Goal: Task Accomplishment & Management: Complete application form

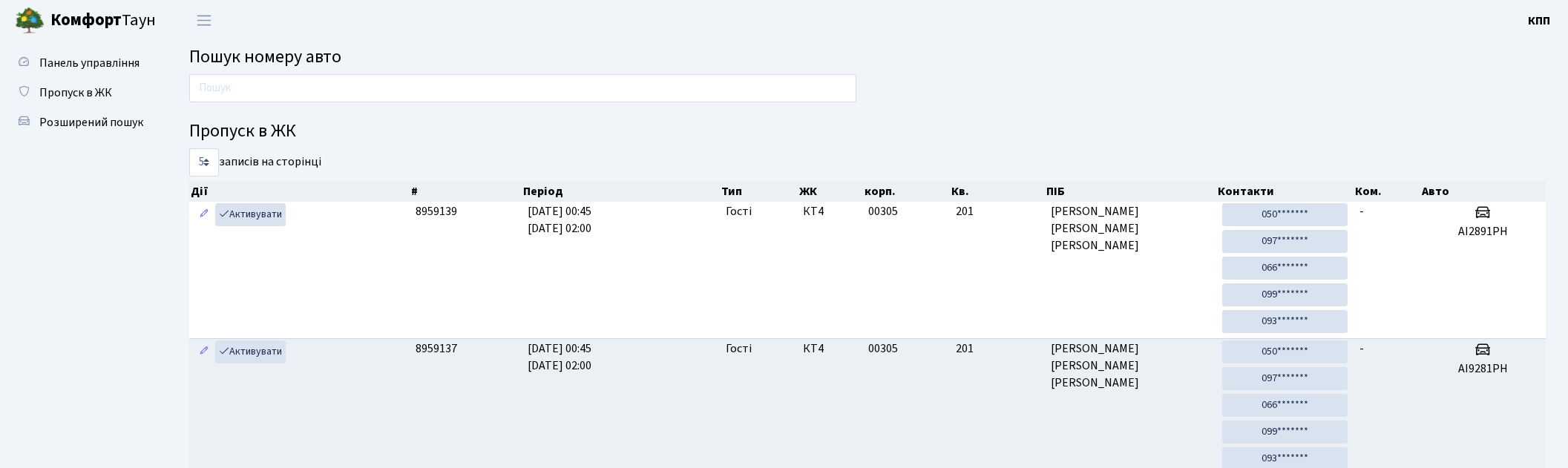
scroll to position [70, 0]
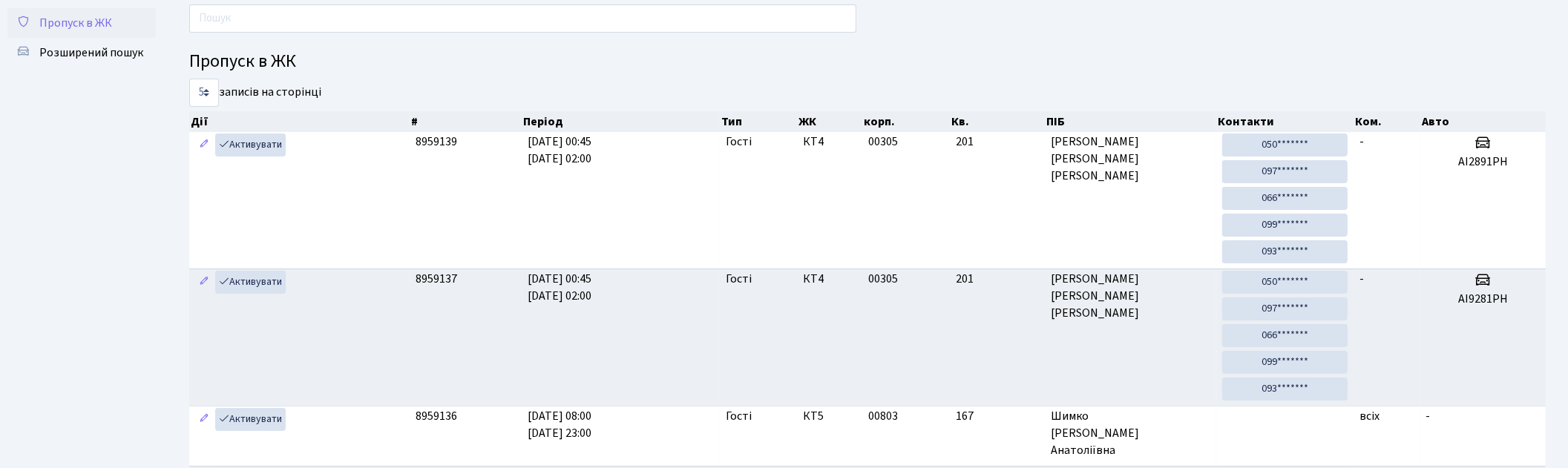
click at [113, 32] on link "Пропуск в ЖК" at bounding box center [82, 23] width 149 height 29
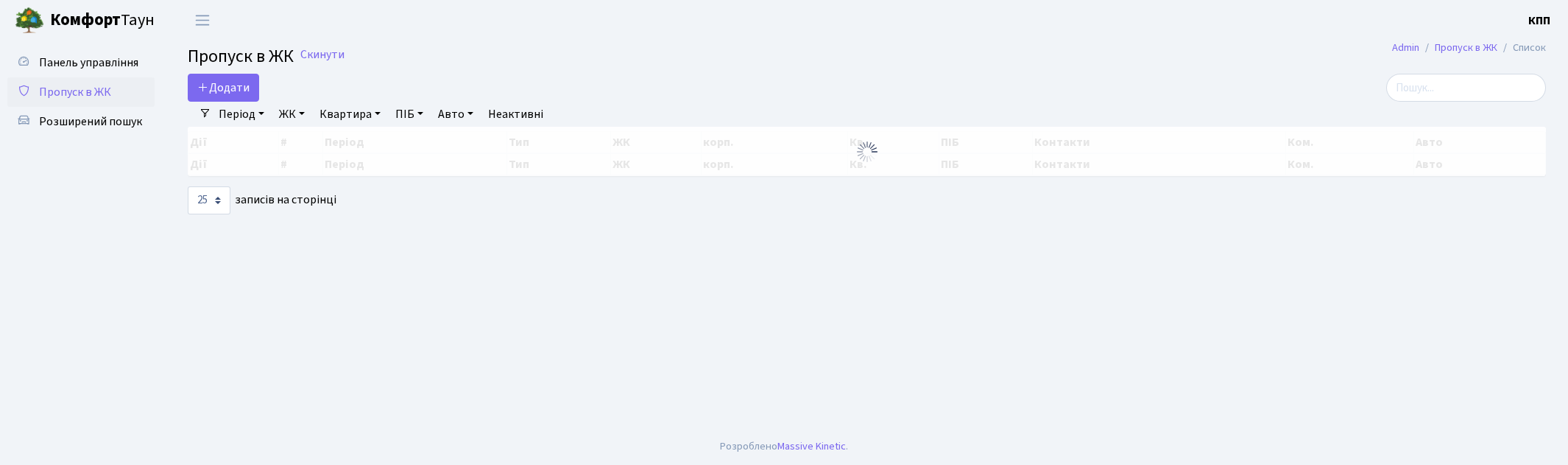
select select "25"
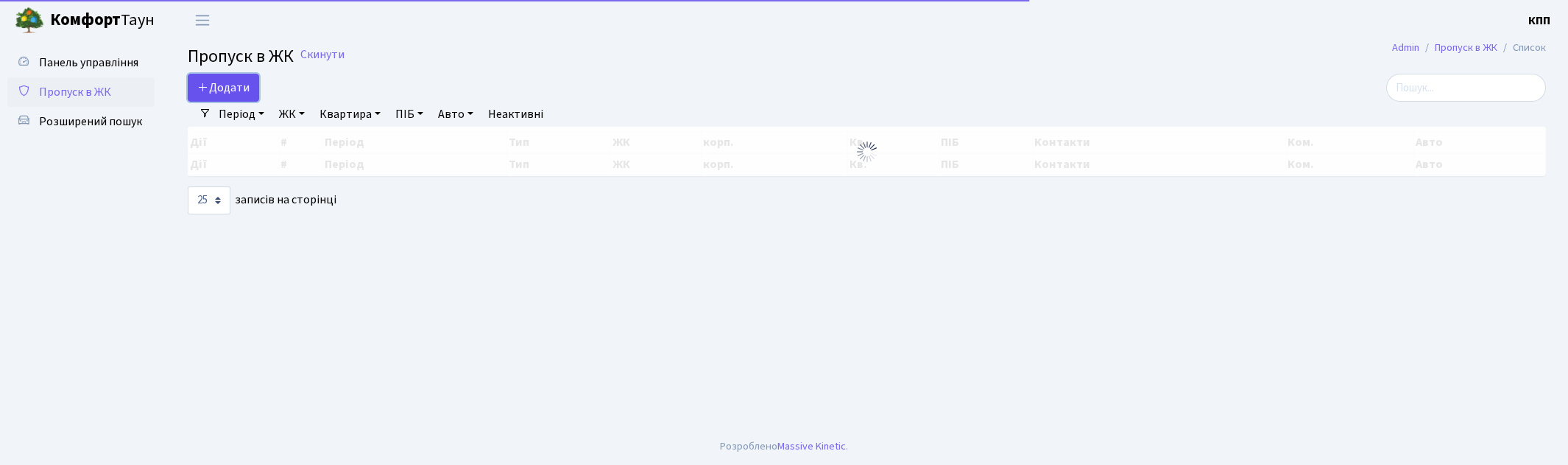
click at [244, 88] on span "Додати" at bounding box center [224, 87] width 52 height 16
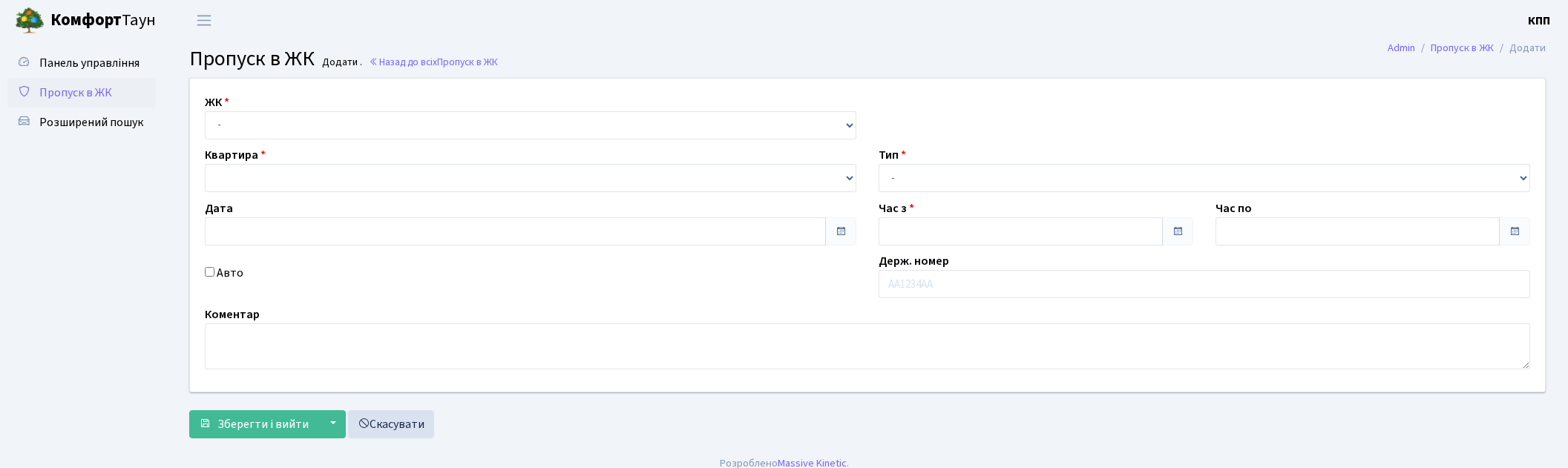
type input "08.09.2025"
type input "06:15"
type input "07:15"
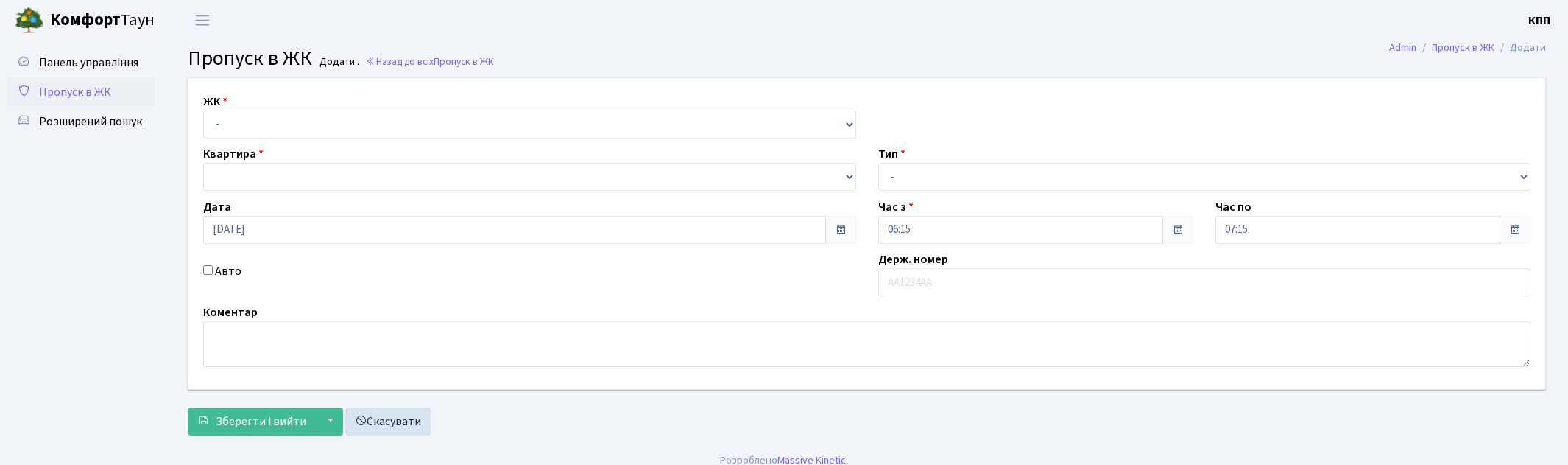
click at [263, 140] on div "ЖК - КТ, вул. Регенераторна, 4 КТ2, просп. Соборності, 17 КТ3, вул. Березнева, …" at bounding box center [867, 234] width 1379 height 311
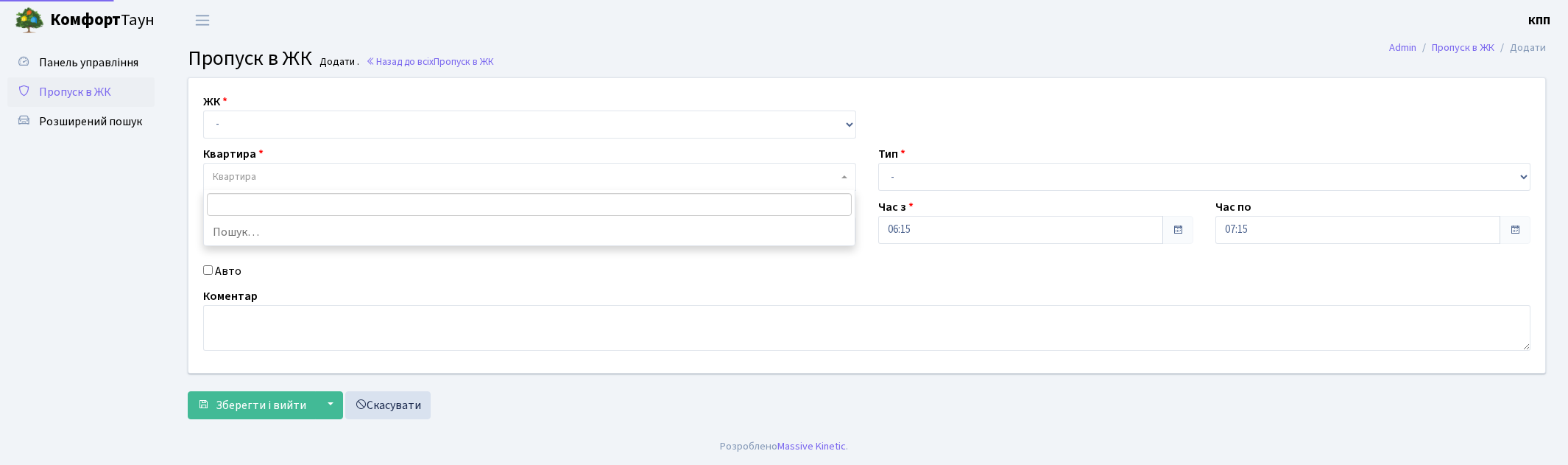
click at [271, 182] on span "Квартира" at bounding box center [525, 176] width 625 height 15
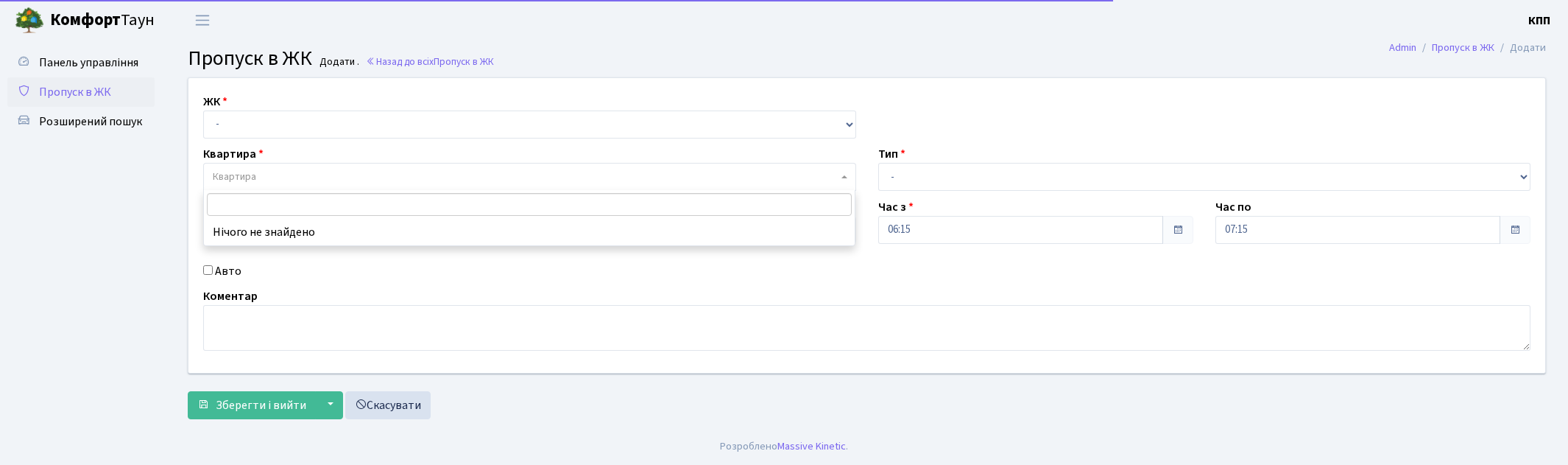
click at [215, 277] on label "Авто" at bounding box center [228, 271] width 26 height 18
click at [213, 274] on input "Авто" at bounding box center [207, 270] width 9 height 9
checkbox input "true"
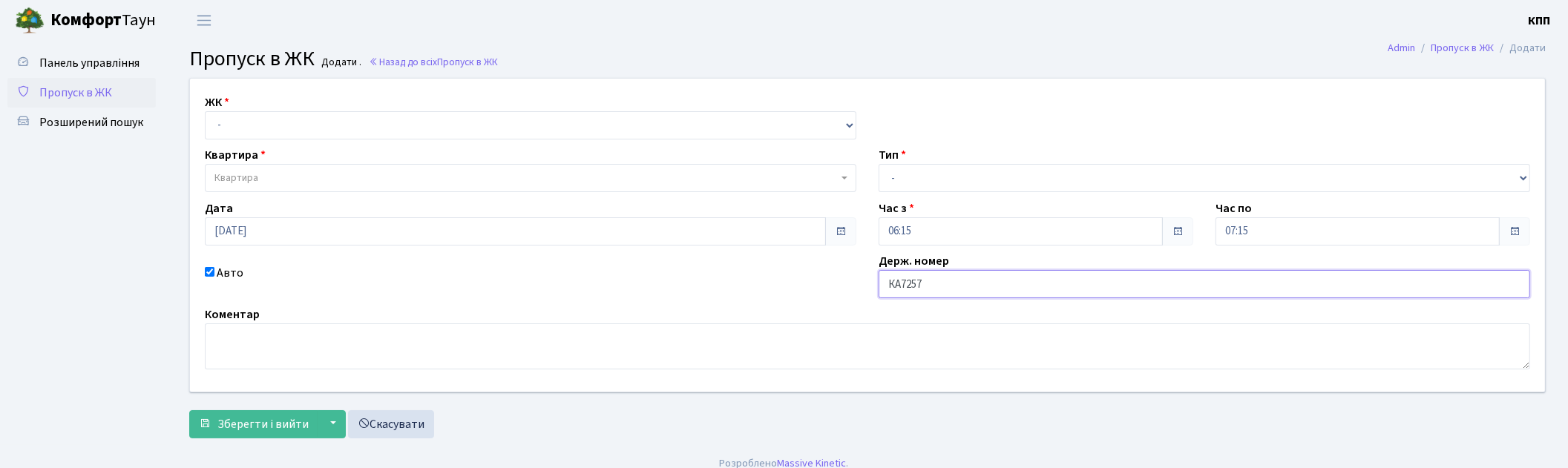
type input "КА7257МН"
click at [911, 160] on div "Тип - Доставка Таксі Гості Сервіс" at bounding box center [1204, 169] width 674 height 46
click at [911, 172] on select "- Доставка Таксі Гості Сервіс" at bounding box center [1203, 178] width 651 height 28
select select "3"
click at [878, 164] on select "- Доставка Таксі Гості Сервіс" at bounding box center [1203, 178] width 651 height 28
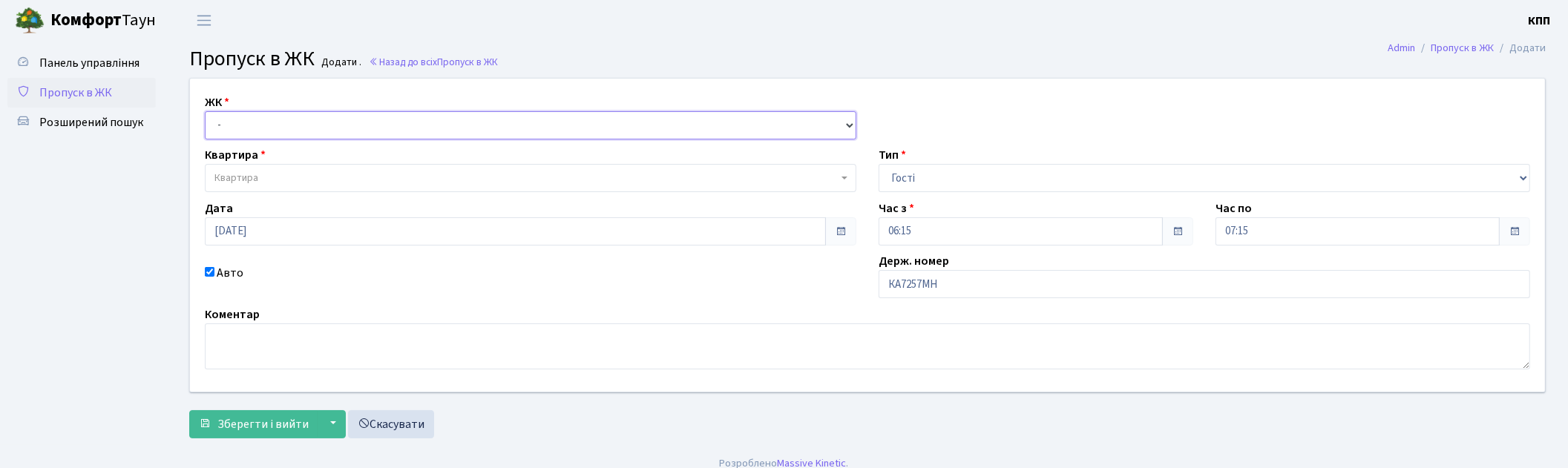
click at [234, 135] on select "- КТ, вул. Регенераторна, 4 КТ2, просп. Соборності, 17 КТ3, вул. Березнева, 16 …" at bounding box center [530, 125] width 651 height 28
select select "271"
click at [204, 111] on select "- КТ, вул. Регенераторна, 4 КТ2, просп. Соборності, 17 КТ3, вул. Березнева, 16 …" at bounding box center [530, 125] width 651 height 28
select select
click at [275, 156] on div "Квартира Квартира" at bounding box center [530, 169] width 674 height 46
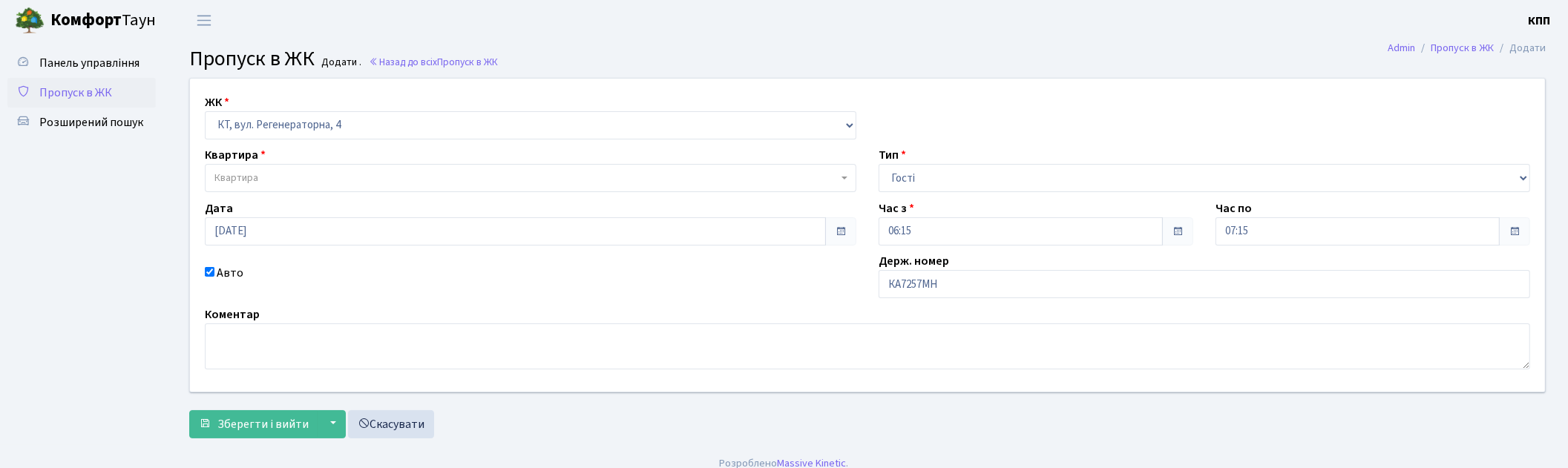
click at [276, 166] on span "Квартира" at bounding box center [530, 178] width 651 height 28
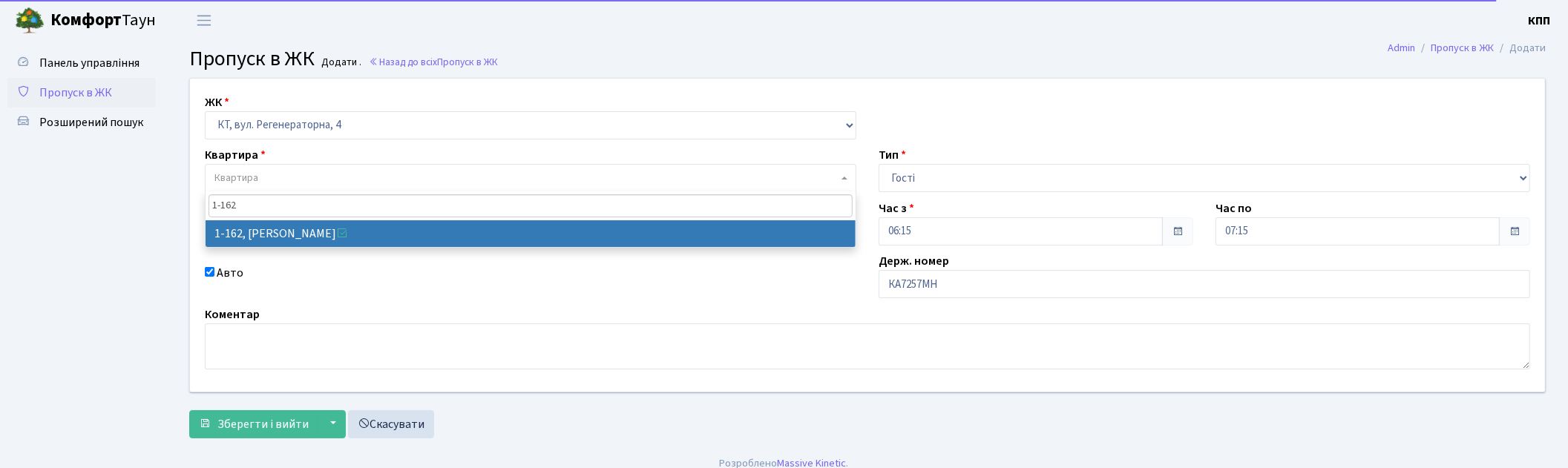
type input "1-162"
select select "162"
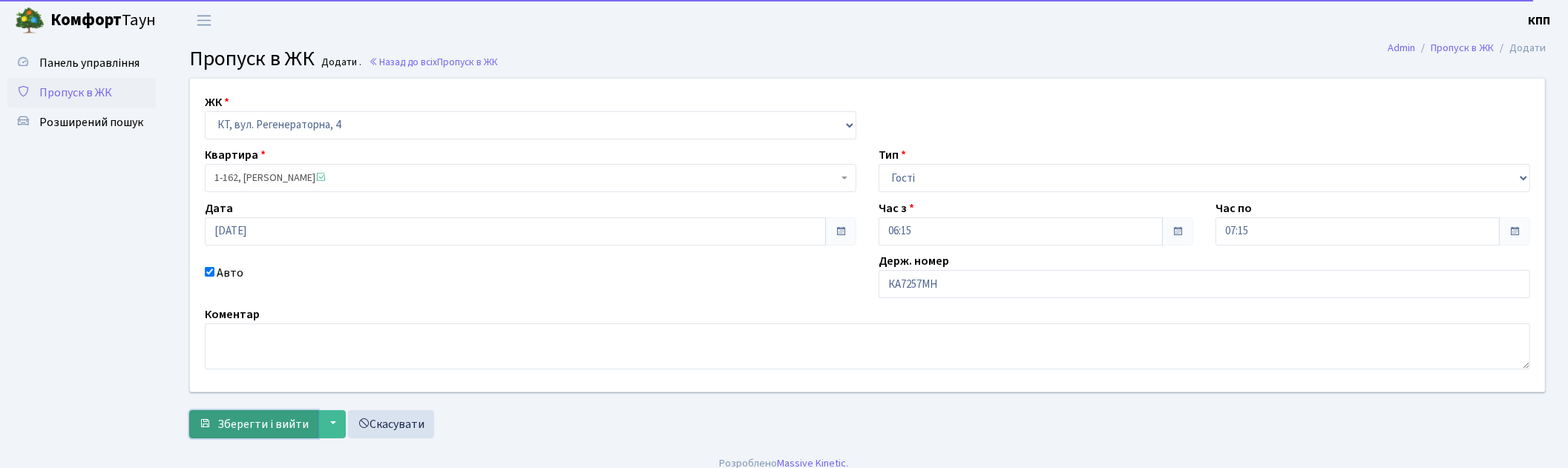
click at [276, 432] on button "Зберегти і вийти" at bounding box center [253, 424] width 129 height 28
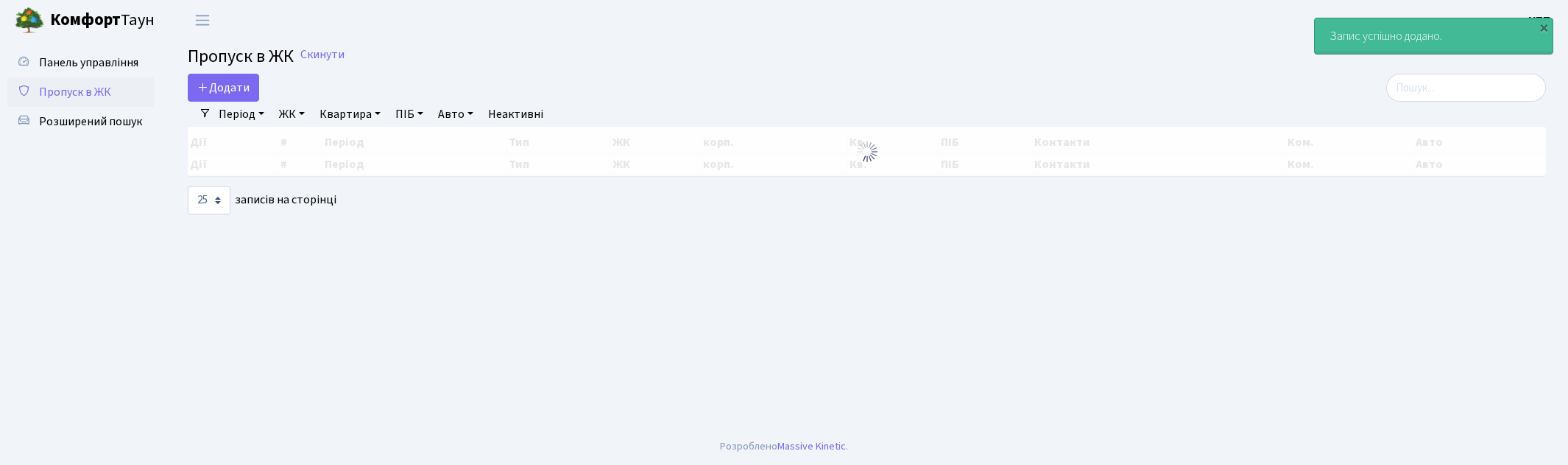
select select "25"
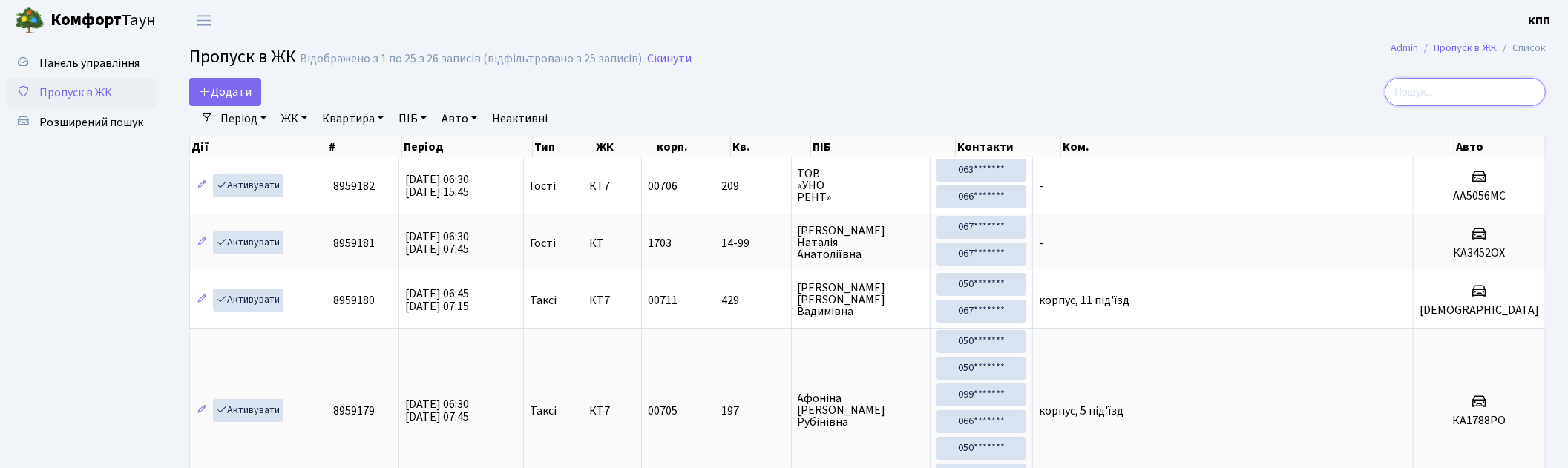
click at [1485, 99] on input "search" at bounding box center [1465, 92] width 161 height 28
